Goal: Task Accomplishment & Management: Use online tool/utility

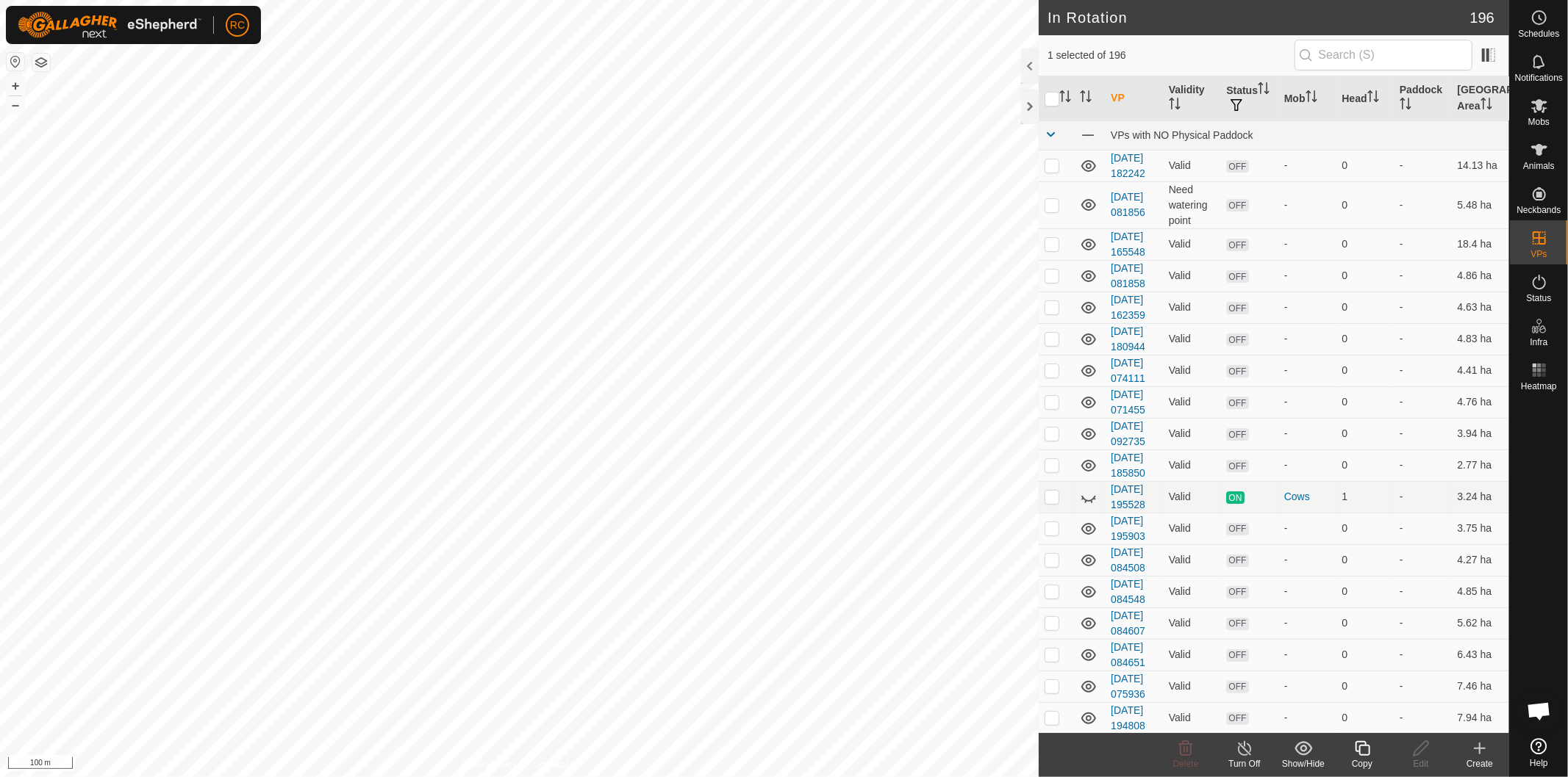
click at [1358, 751] on icon at bounding box center [1362, 748] width 14 height 14
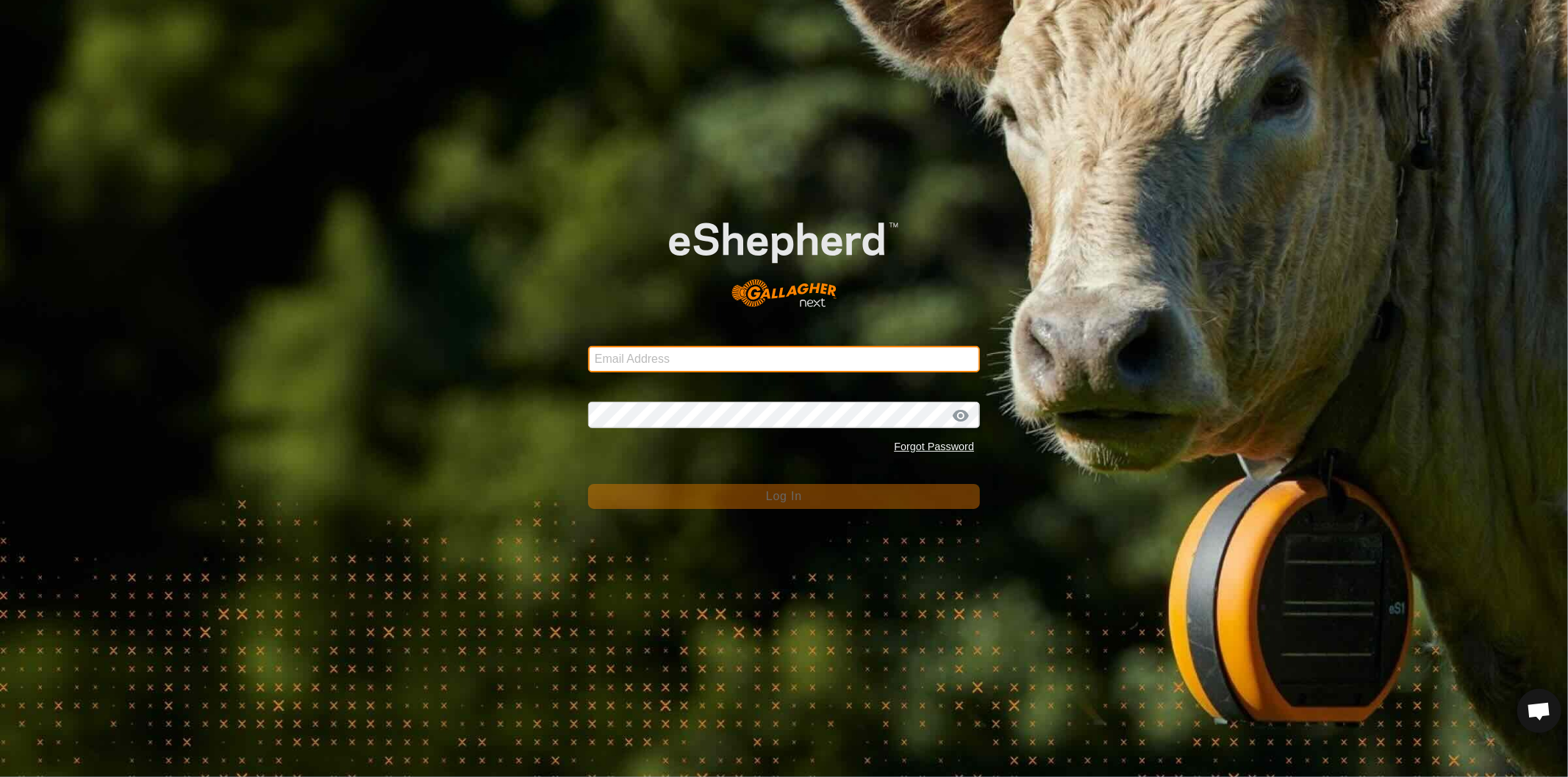
type input "rob.c@procrew.com.au"
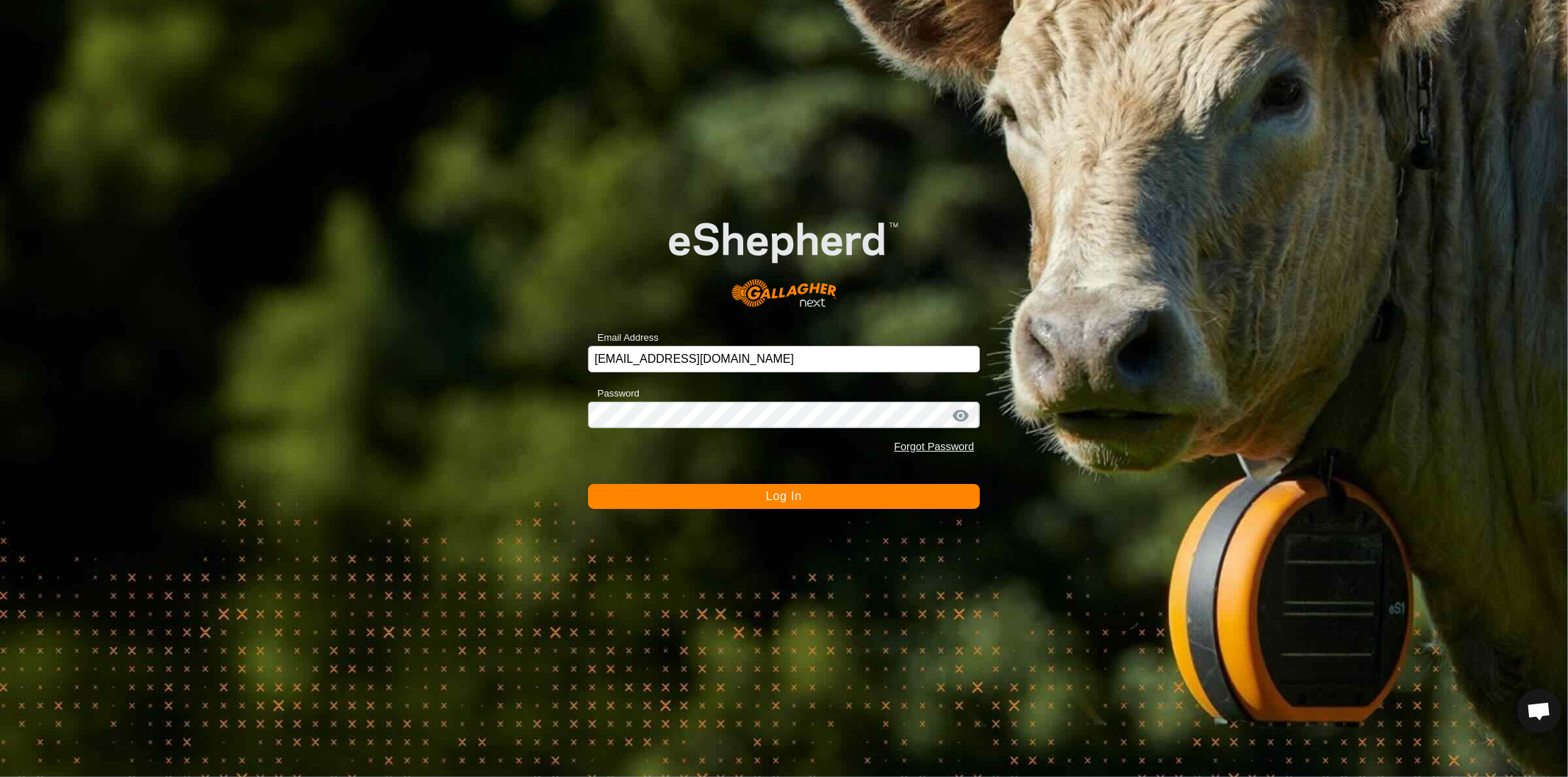
click at [780, 490] on button "Log In" at bounding box center [784, 496] width 391 height 25
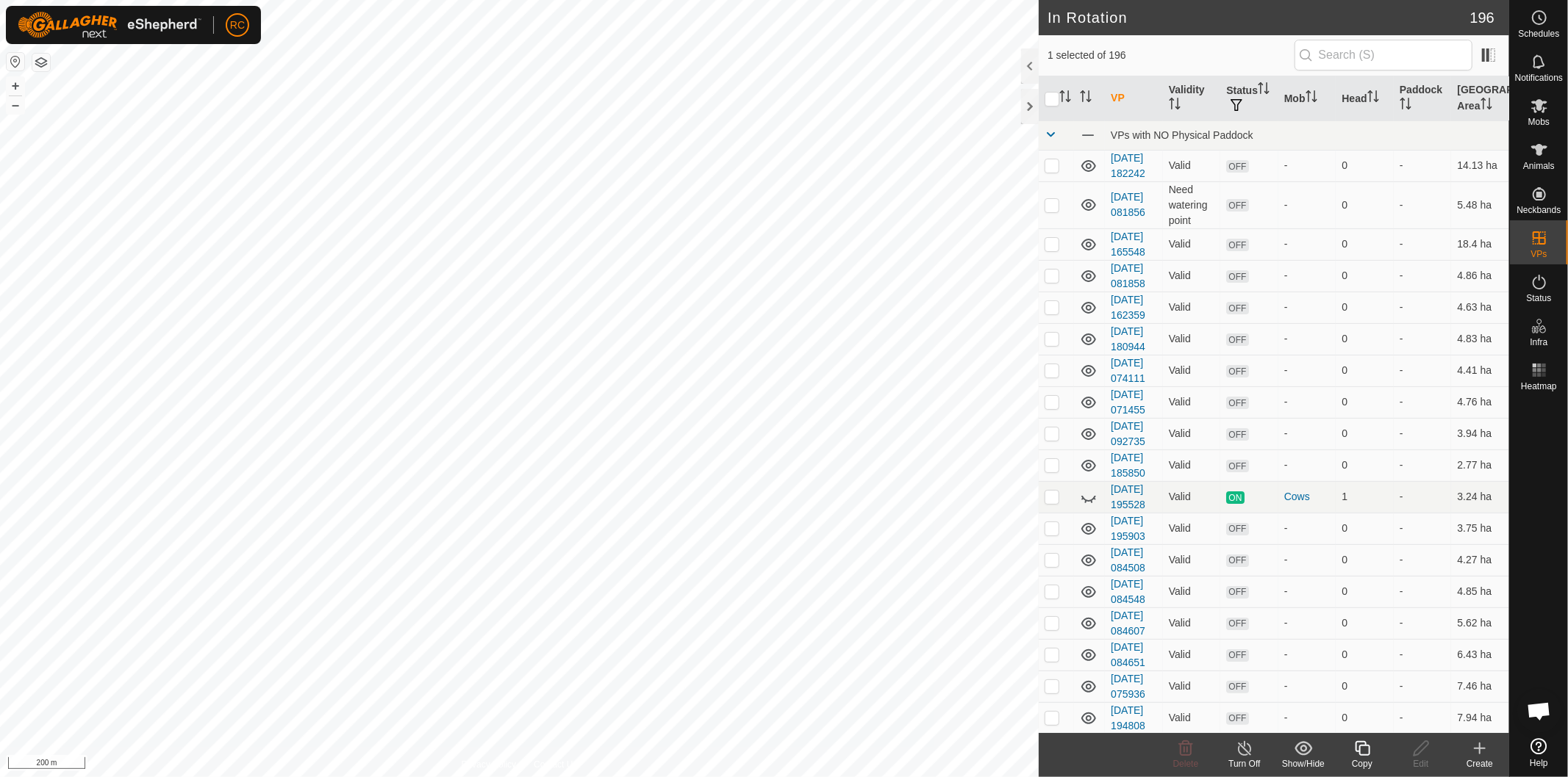
click at [1360, 758] on div "Copy" at bounding box center [1362, 764] width 59 height 14
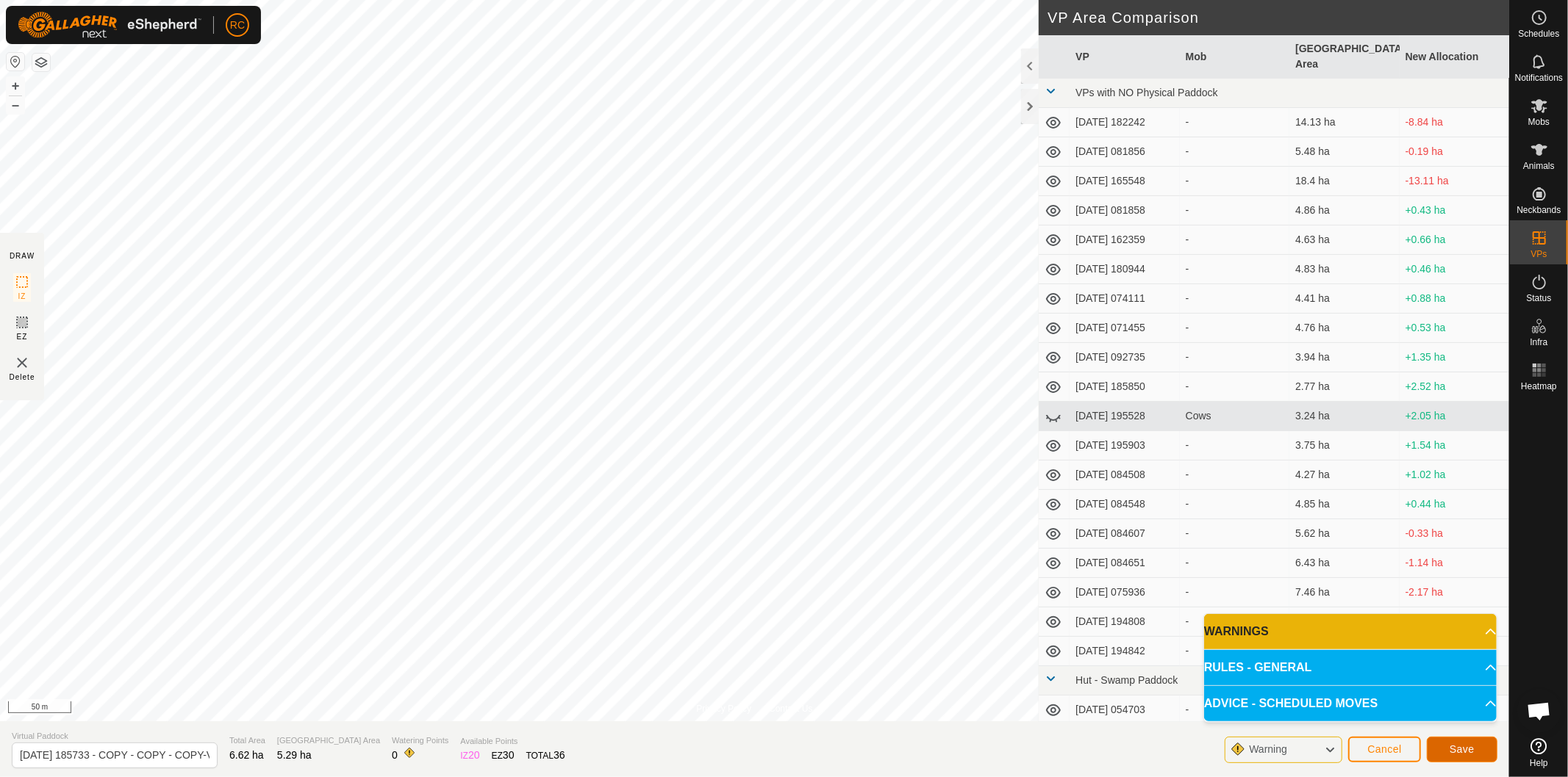
click at [1482, 755] on button "Save" at bounding box center [1462, 750] width 71 height 26
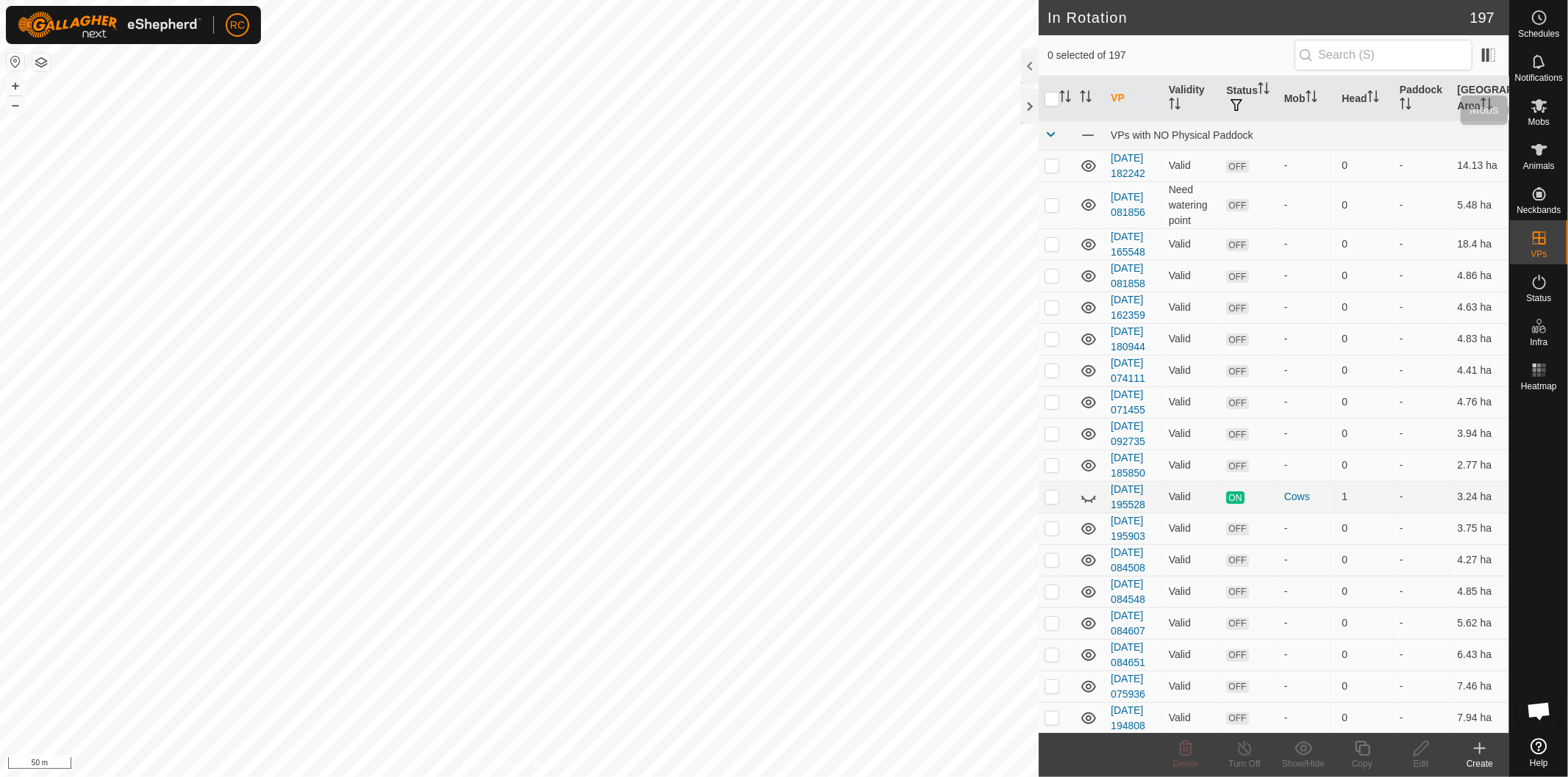
click at [1533, 124] on span "Mobs" at bounding box center [1539, 122] width 22 height 9
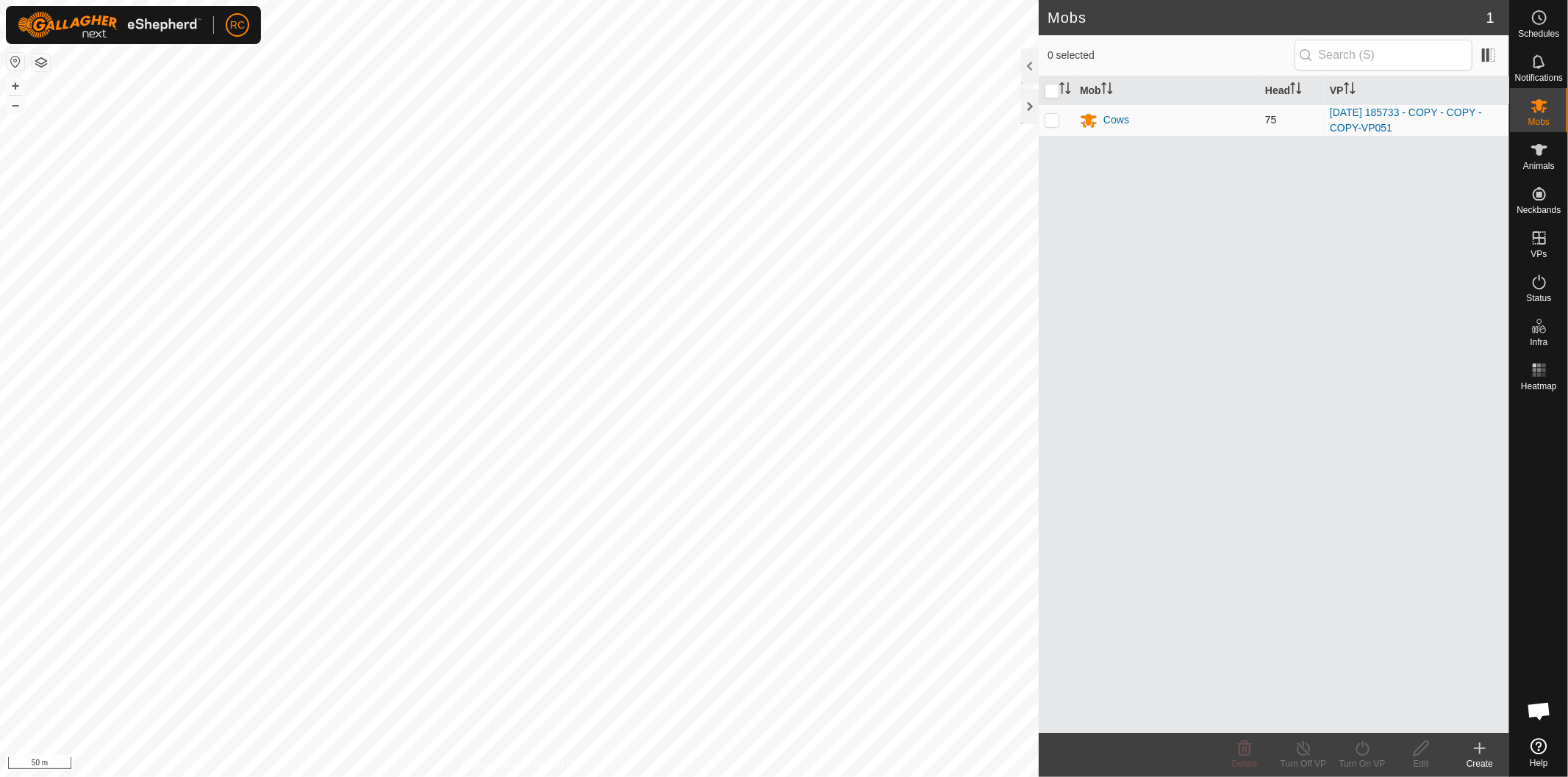
drag, startPoint x: 1053, startPoint y: 116, endPoint x: 1055, endPoint y: 124, distance: 8.2
click at [1053, 120] on p-checkbox at bounding box center [1051, 120] width 14 height 12
checkbox input "true"
click at [1362, 760] on div "Turn On VP" at bounding box center [1362, 764] width 59 height 14
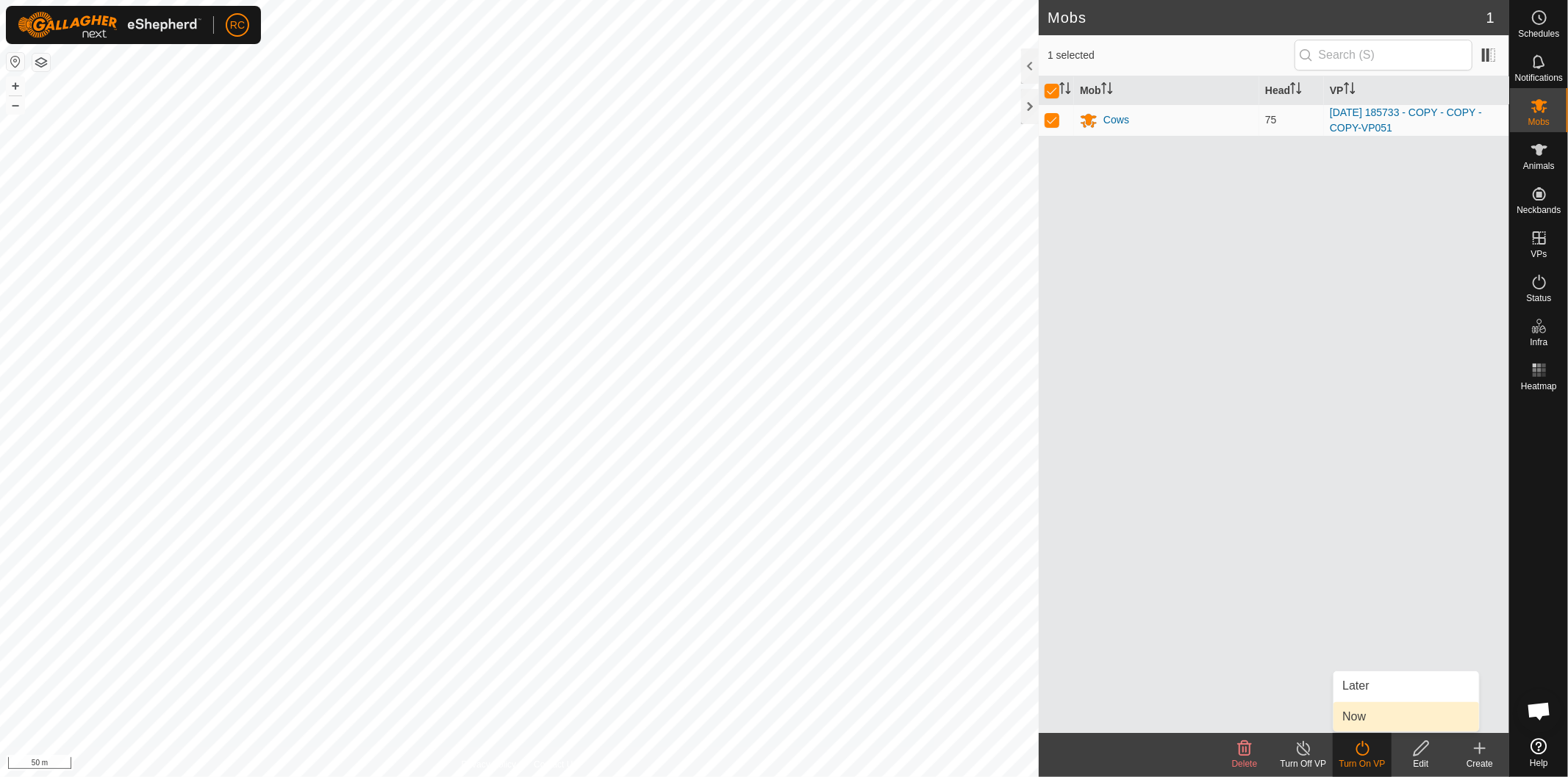
click at [1371, 721] on link "Now" at bounding box center [1405, 716] width 146 height 29
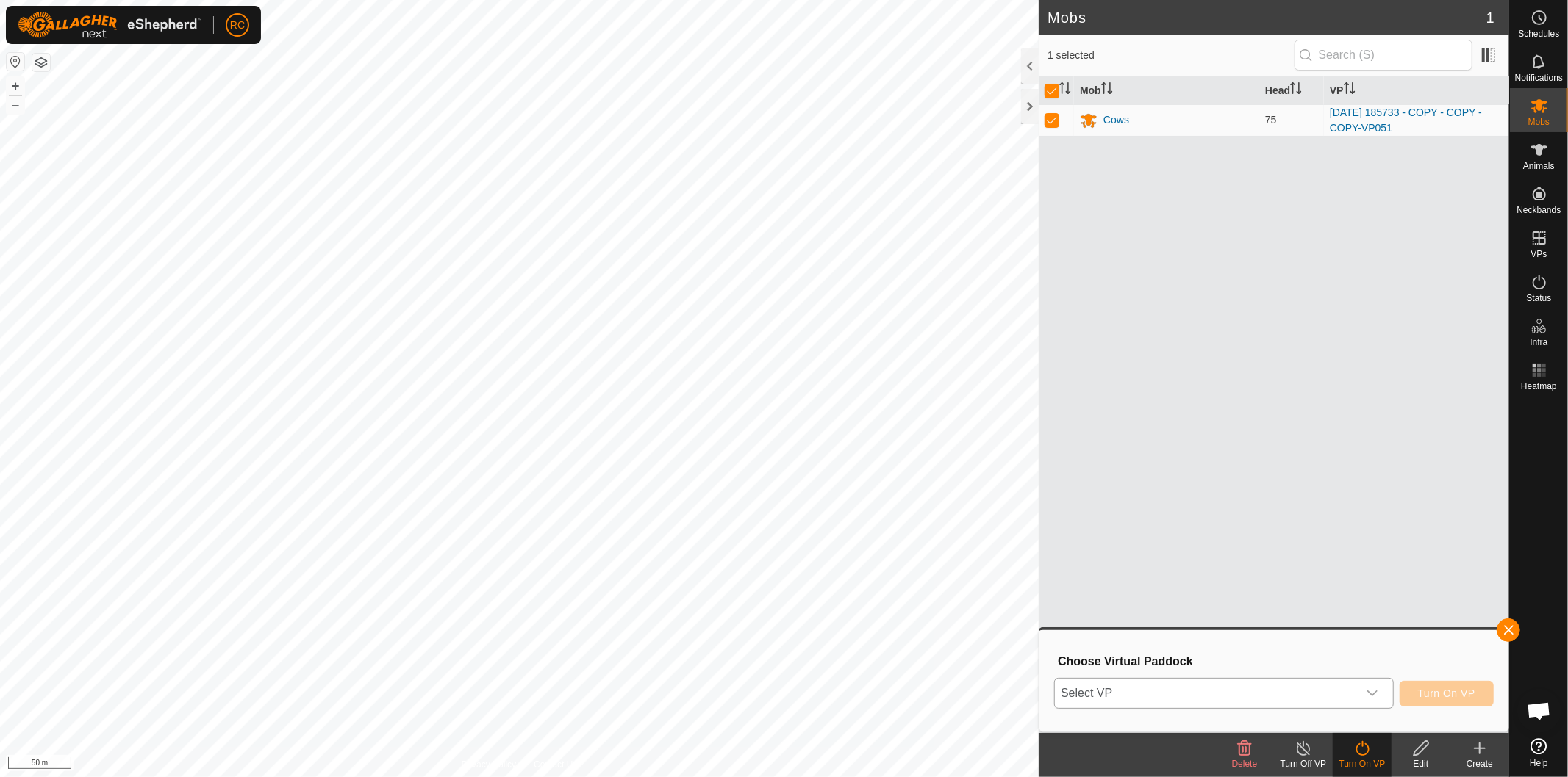
click at [1292, 695] on span "Select VP" at bounding box center [1206, 693] width 303 height 29
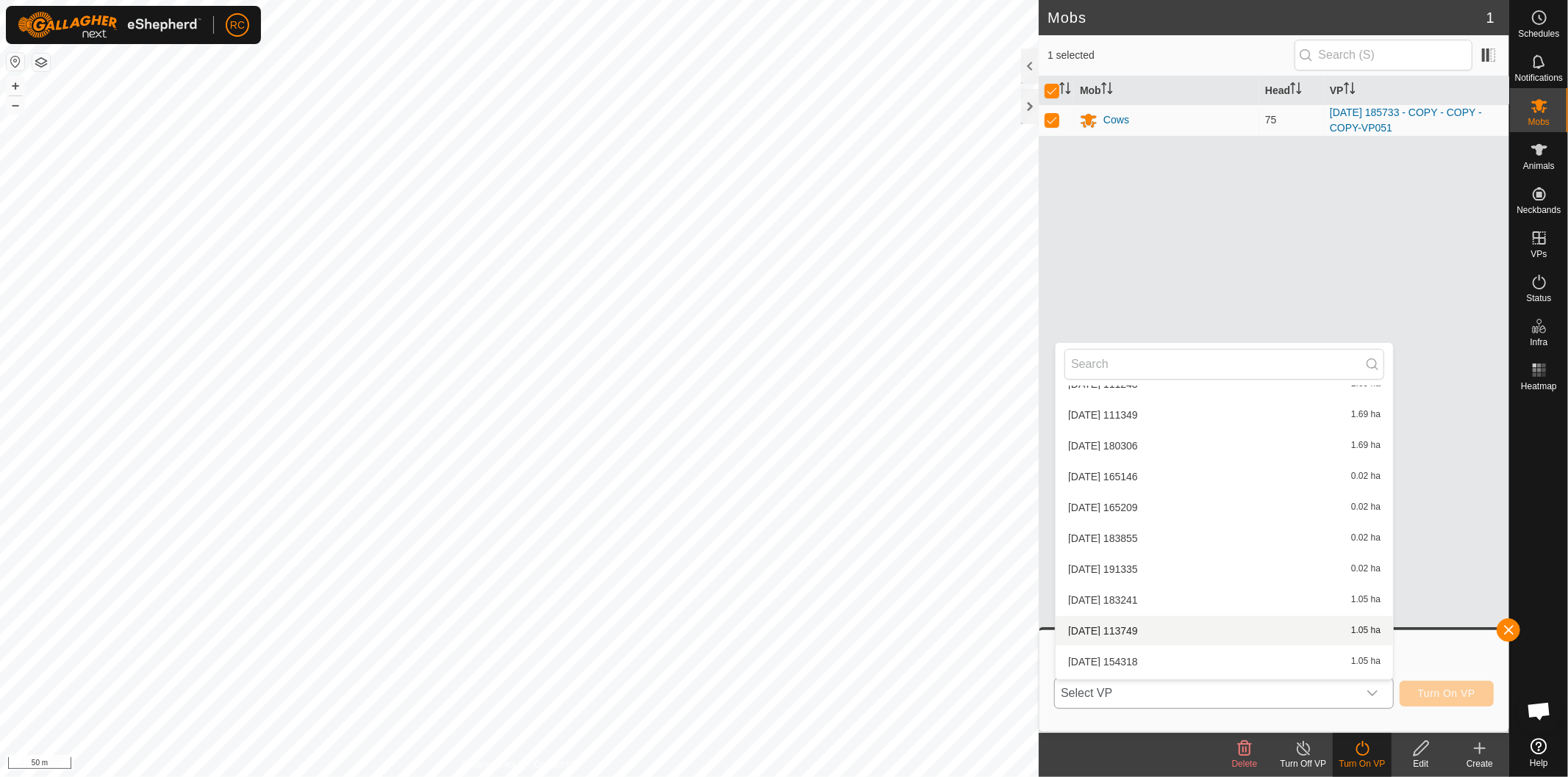
scroll to position [2464, 0]
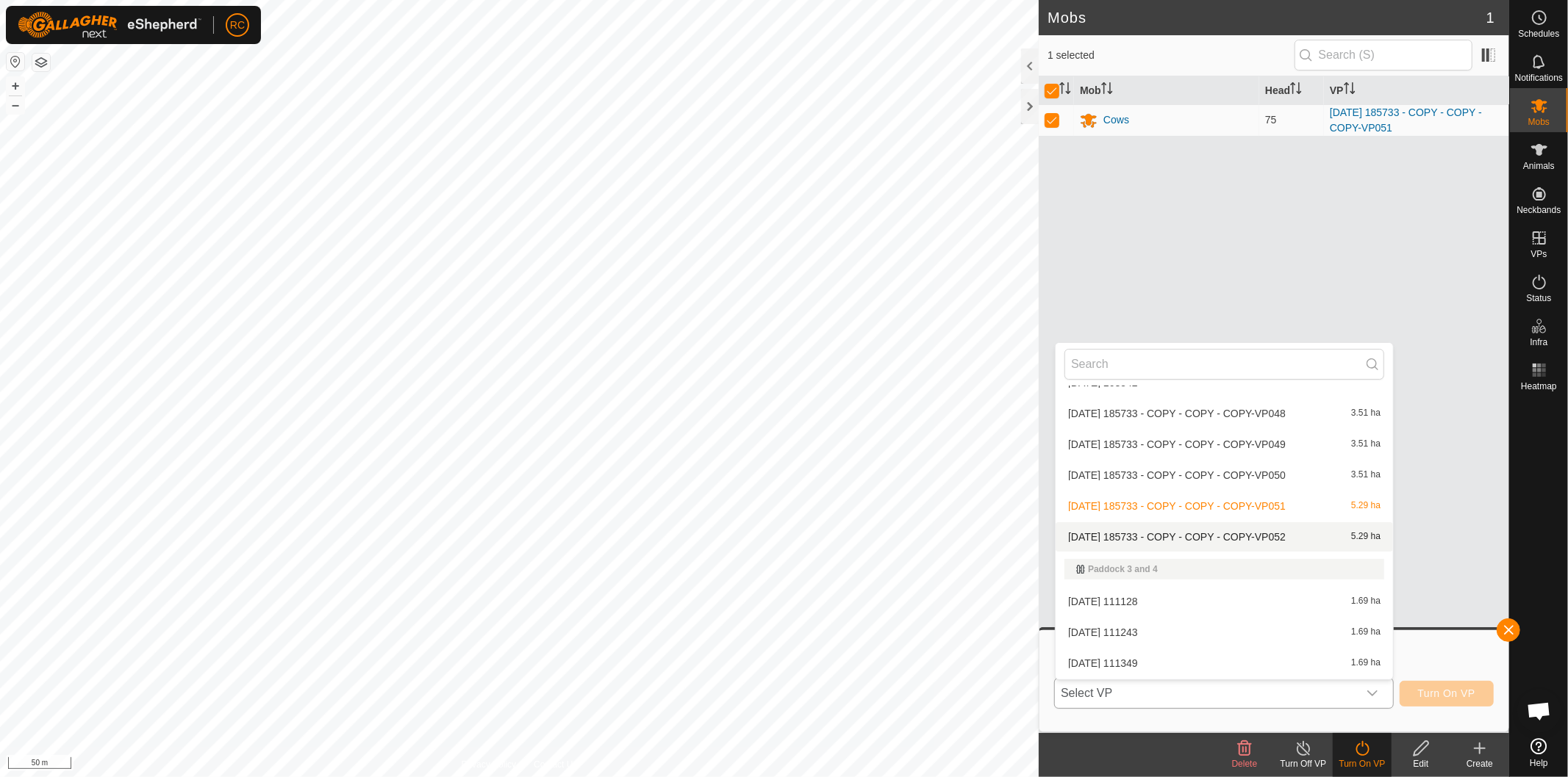
click at [1265, 526] on li "2025-08-11 185733 - COPY - COPY - COPY-VP052 5.29 ha" at bounding box center [1224, 537] width 337 height 29
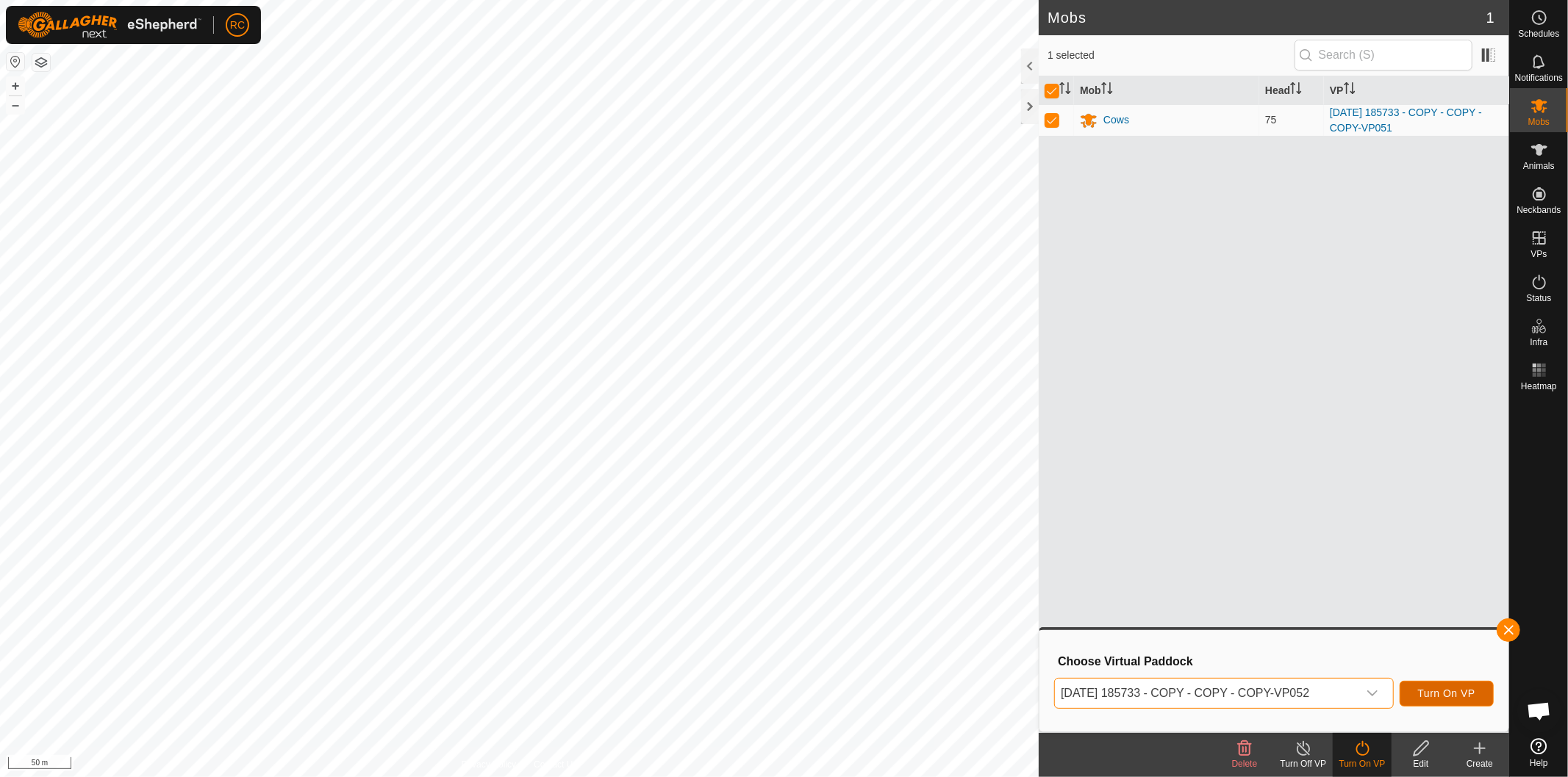
click at [1433, 693] on span "Turn On VP" at bounding box center [1446, 693] width 57 height 12
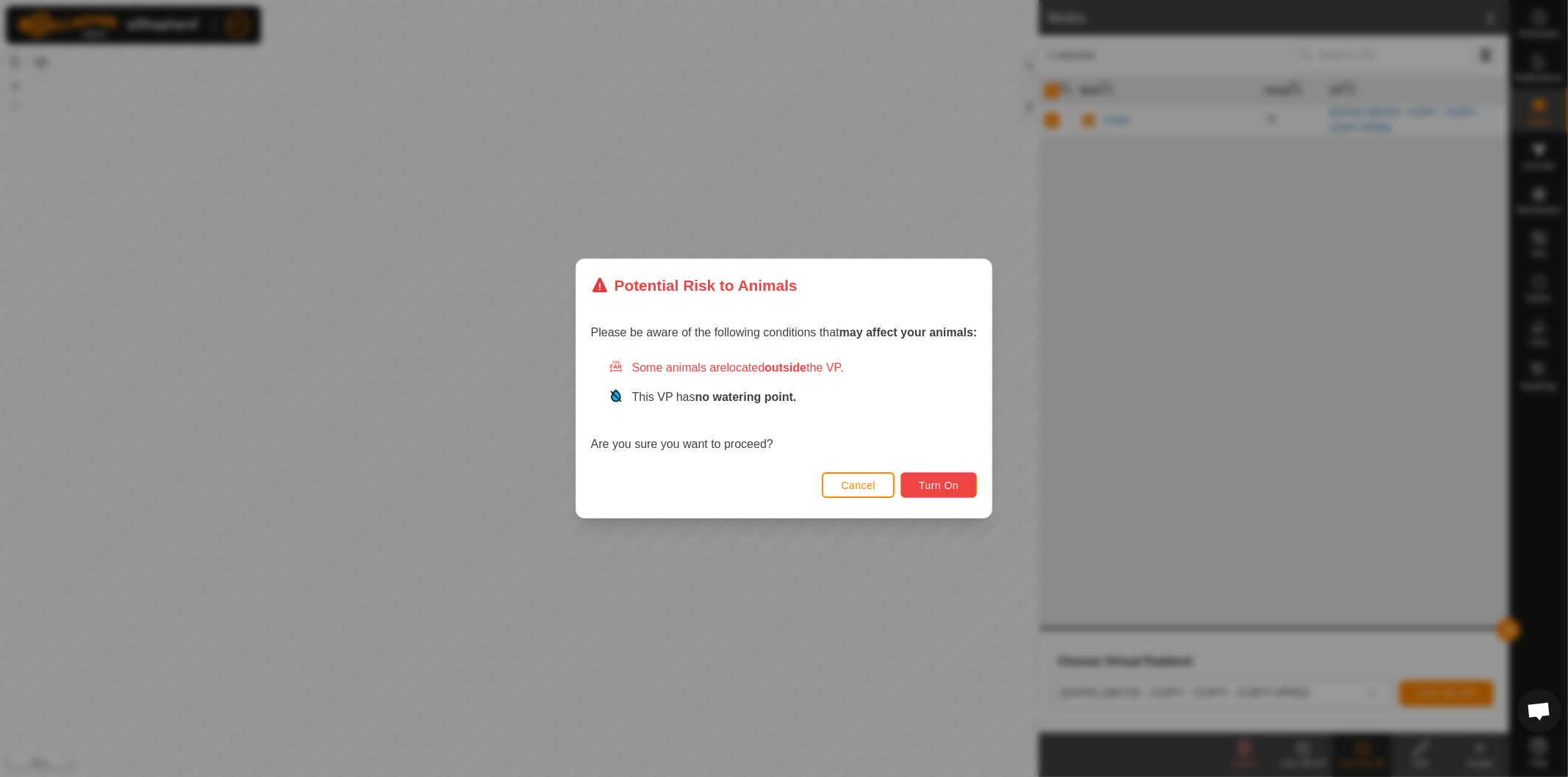
click at [948, 484] on span "Turn On" at bounding box center [938, 485] width 40 height 12
